Goal: Task Accomplishment & Management: Use online tool/utility

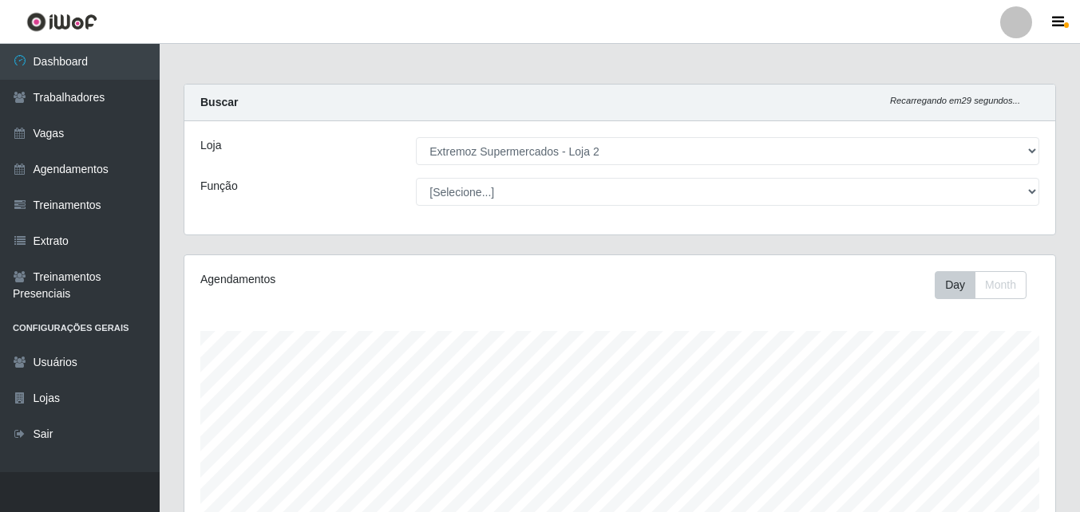
select select "521"
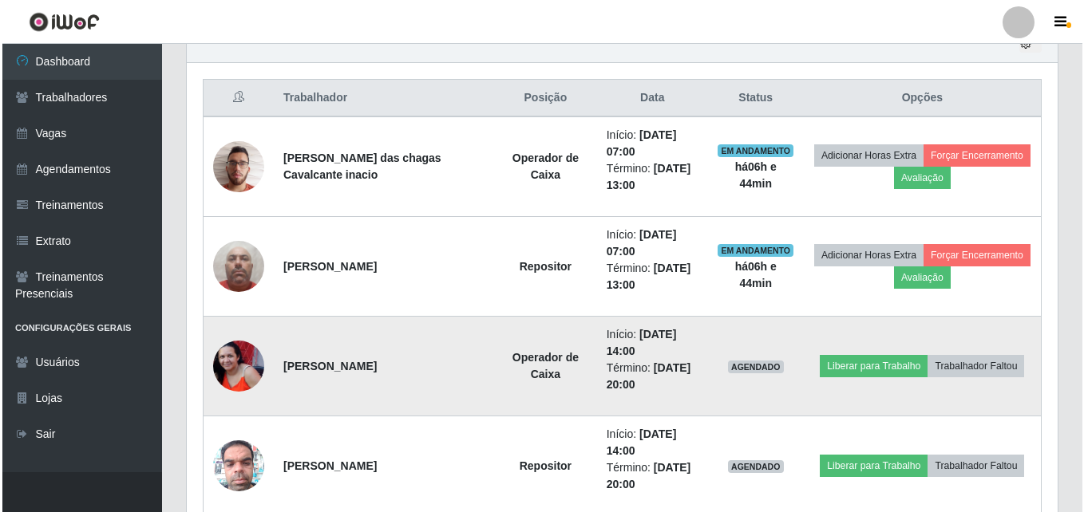
scroll to position [331, 871]
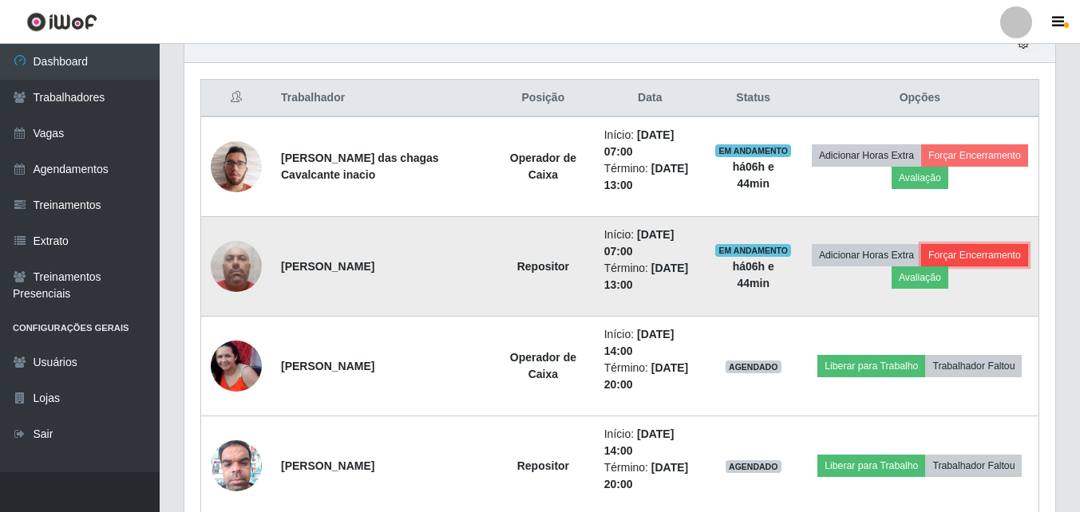
click at [971, 254] on button "Forçar Encerramento" at bounding box center [974, 255] width 107 height 22
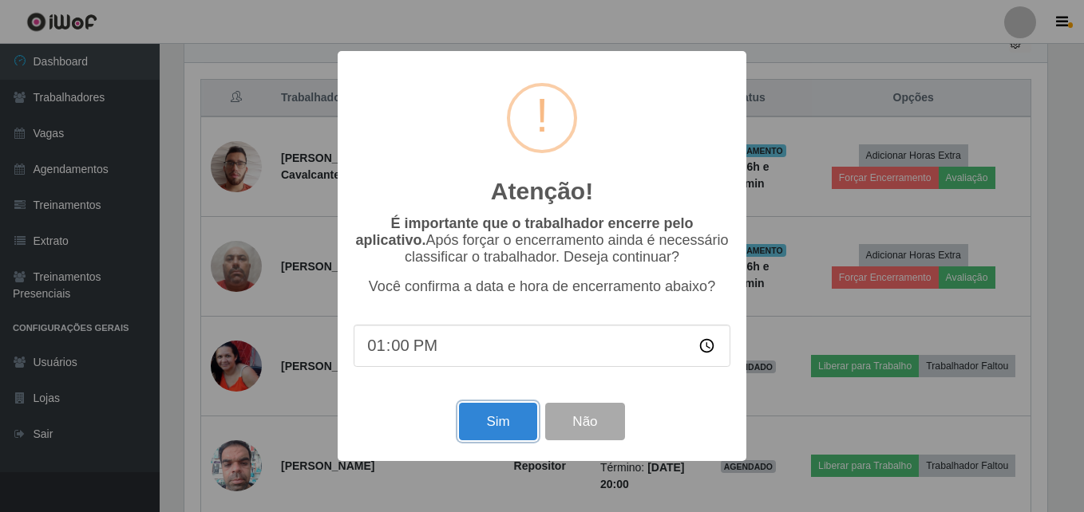
click at [484, 423] on button "Sim" at bounding box center [497, 422] width 77 height 38
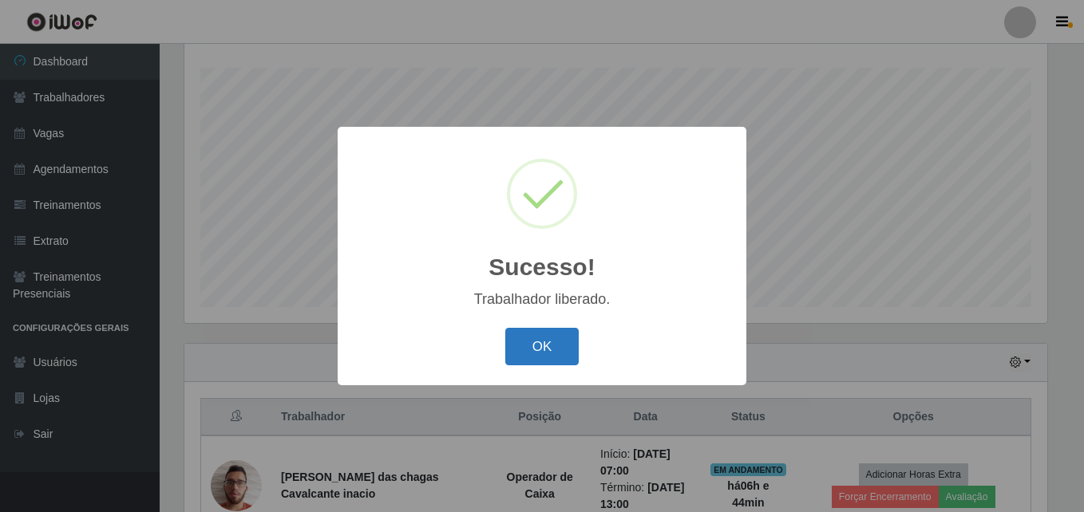
click at [555, 347] on button "OK" at bounding box center [542, 347] width 74 height 38
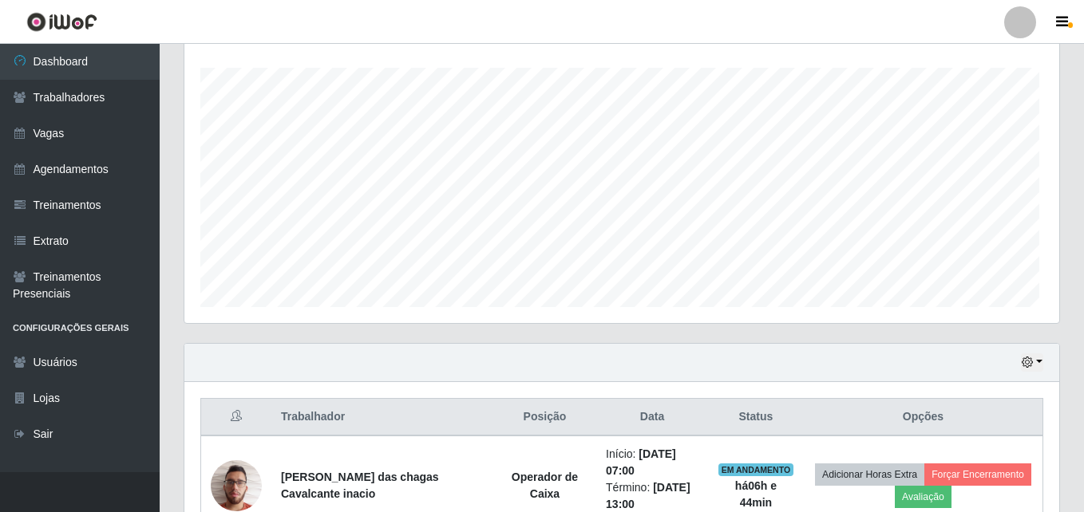
scroll to position [331, 871]
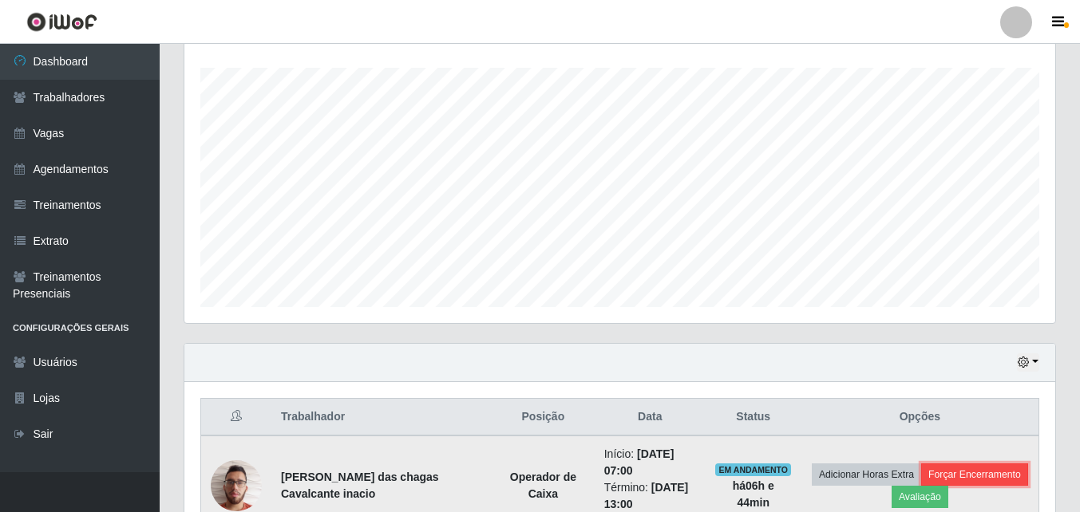
click at [977, 470] on button "Forçar Encerramento" at bounding box center [974, 475] width 107 height 22
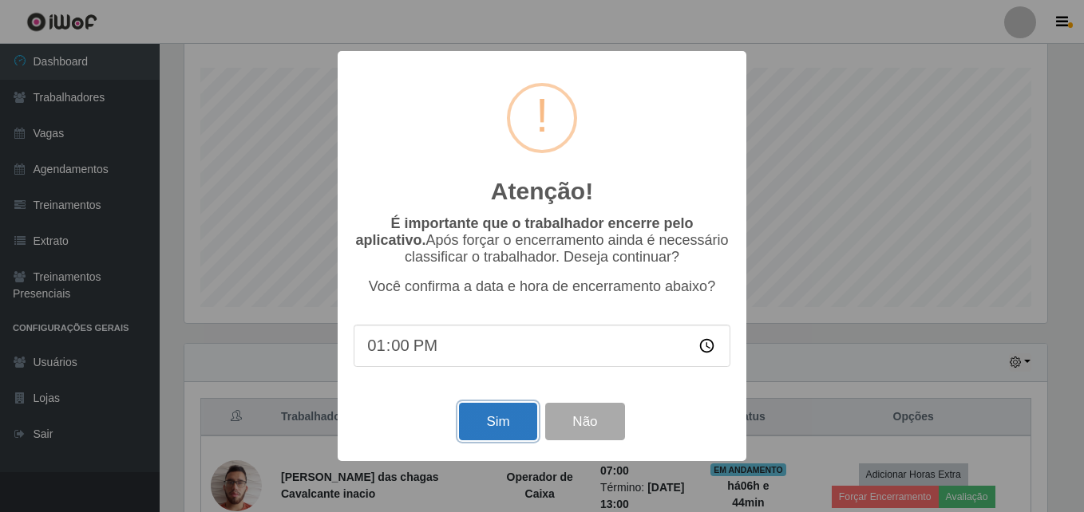
click at [485, 433] on button "Sim" at bounding box center [497, 422] width 77 height 38
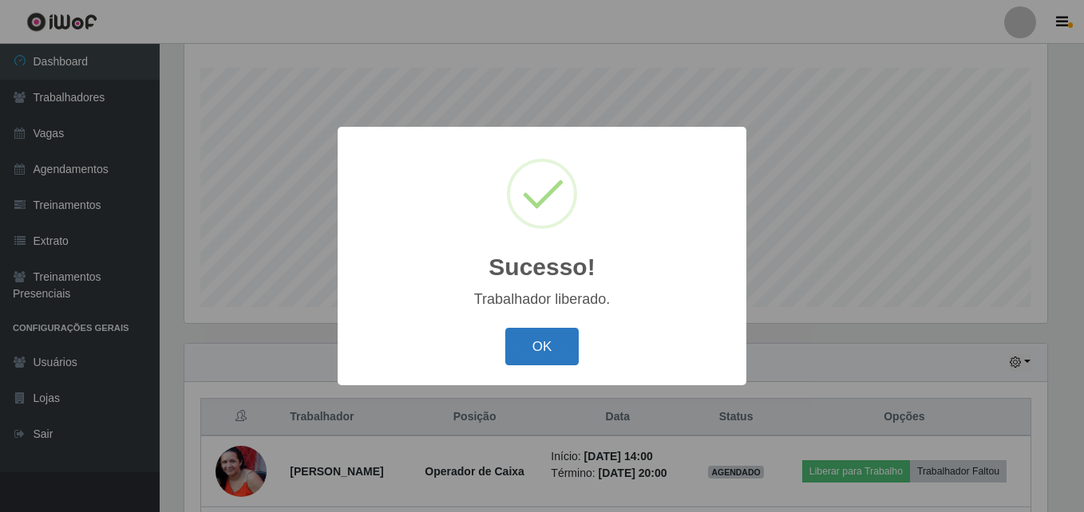
click at [533, 345] on button "OK" at bounding box center [542, 347] width 74 height 38
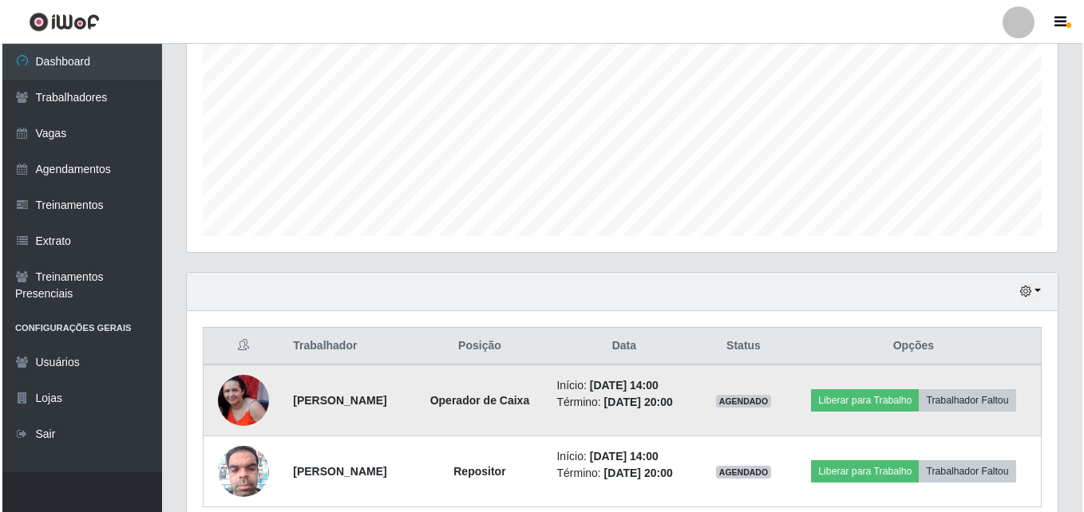
scroll to position [405, 0]
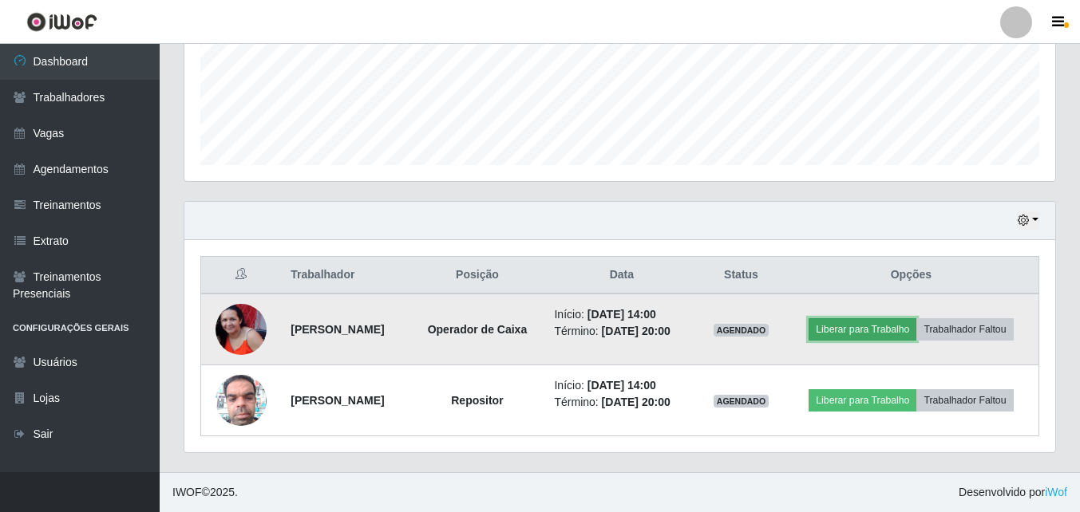
click at [873, 330] on button "Liberar para Trabalho" at bounding box center [862, 329] width 108 height 22
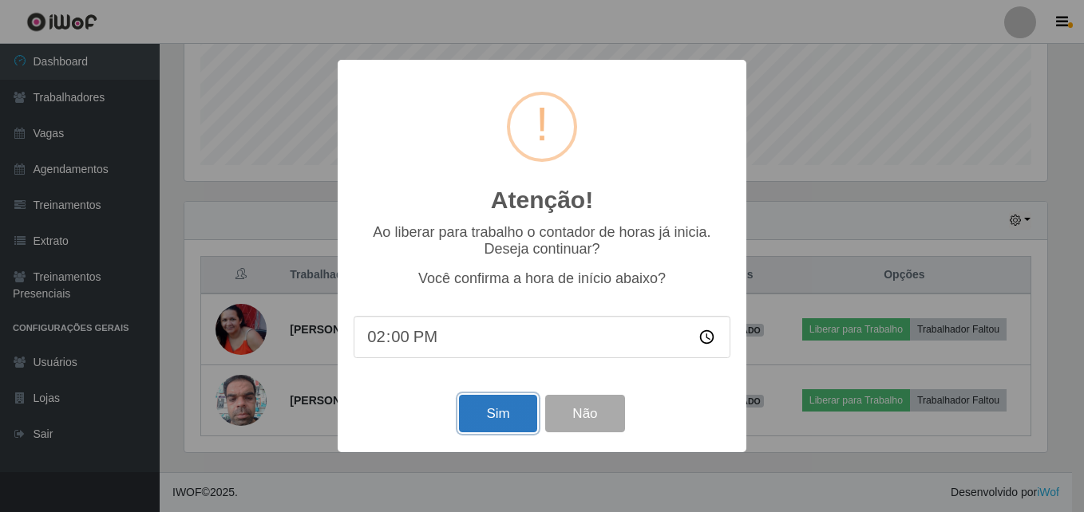
click at [506, 413] on button "Sim" at bounding box center [497, 414] width 77 height 38
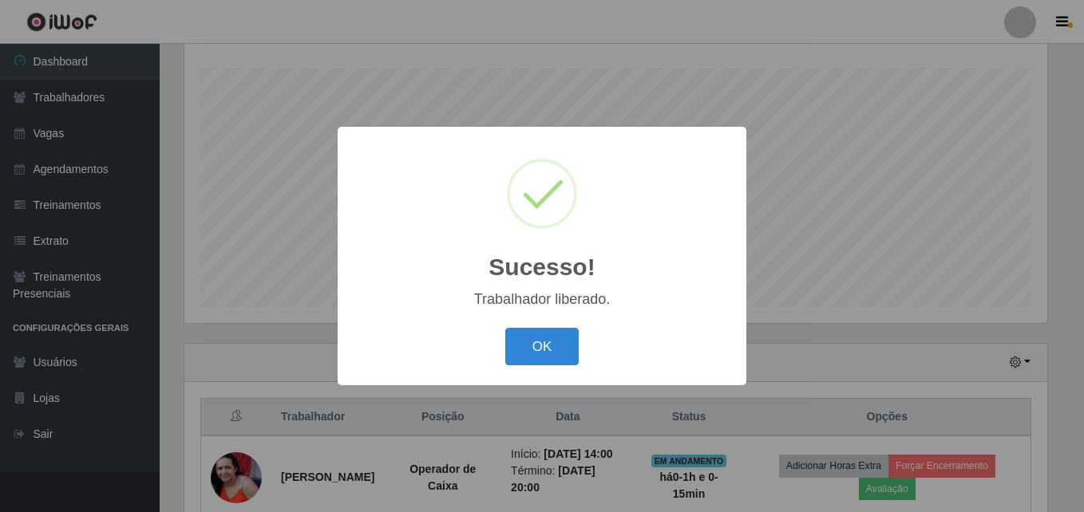
click at [505, 328] on button "OK" at bounding box center [542, 347] width 74 height 38
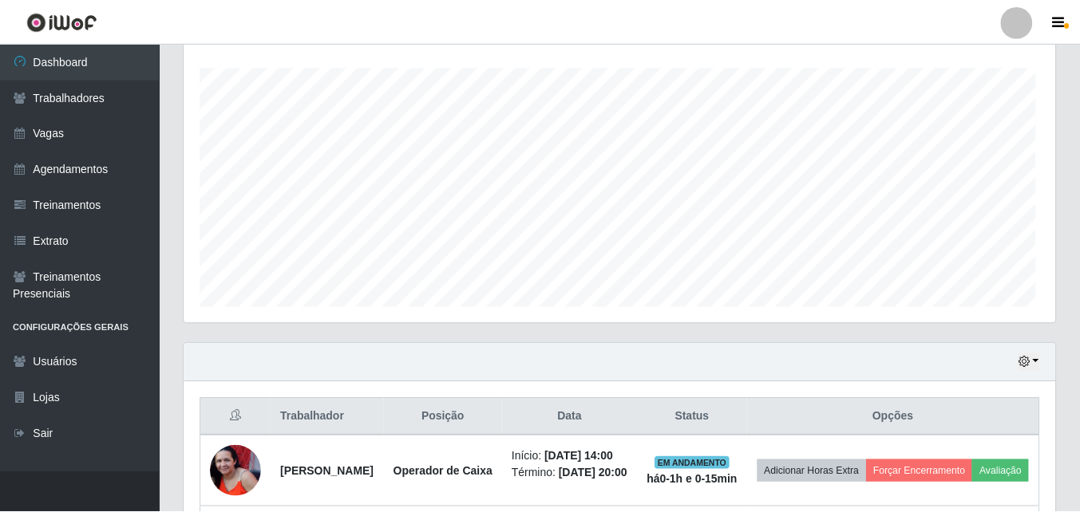
scroll to position [0, 0]
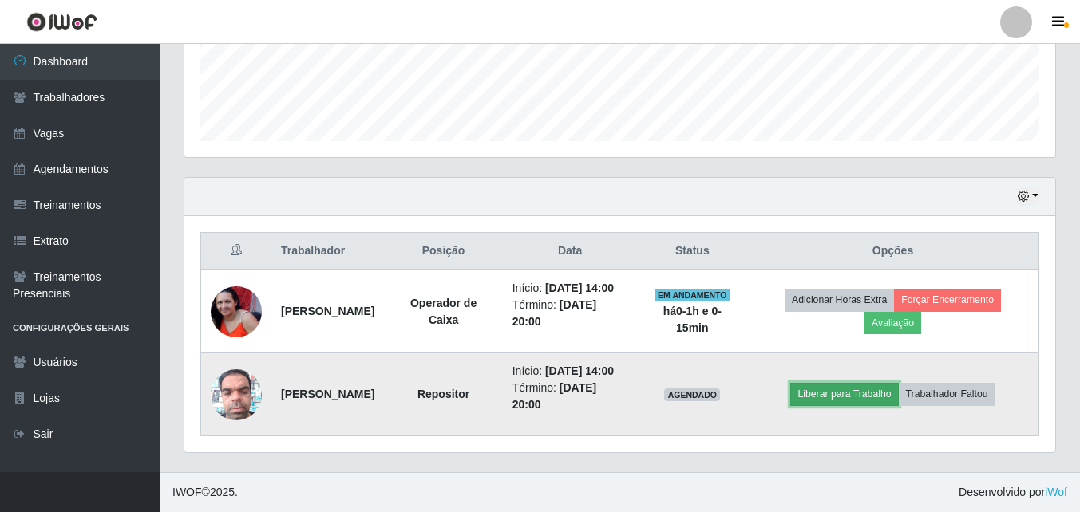
click at [859, 385] on button "Liberar para Trabalho" at bounding box center [844, 394] width 108 height 22
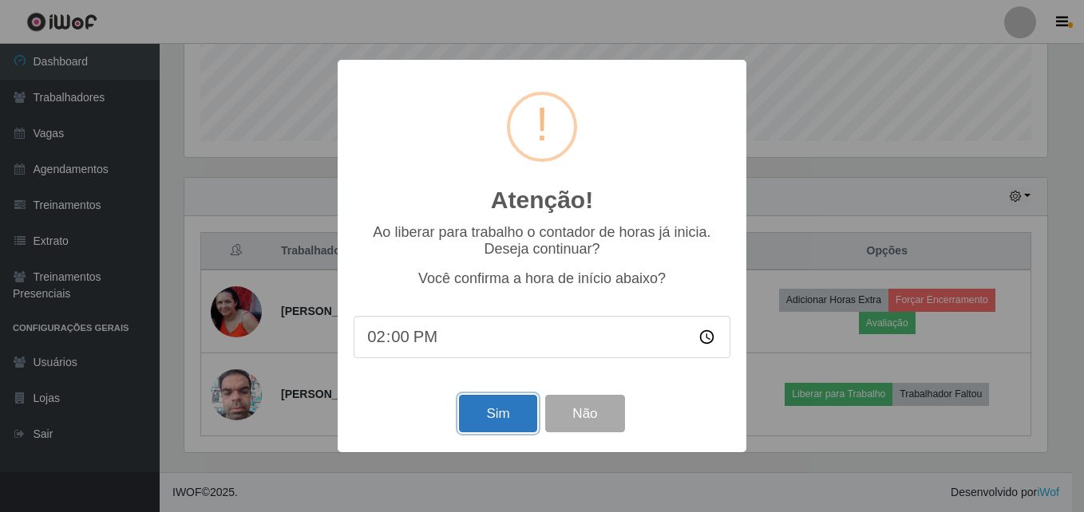
click at [516, 409] on button "Sim" at bounding box center [497, 414] width 77 height 38
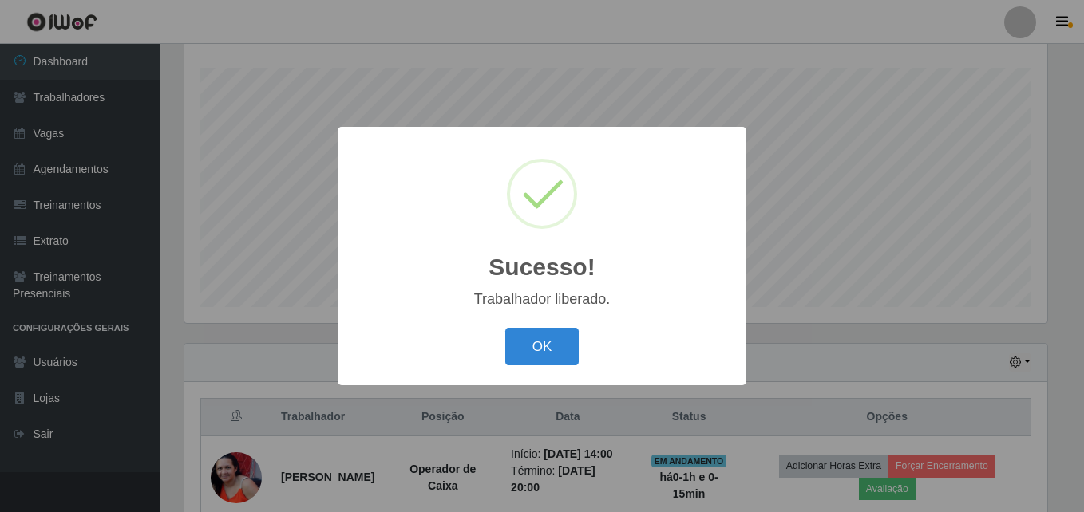
click at [505, 328] on button "OK" at bounding box center [542, 347] width 74 height 38
